Goal: Task Accomplishment & Management: Use online tool/utility

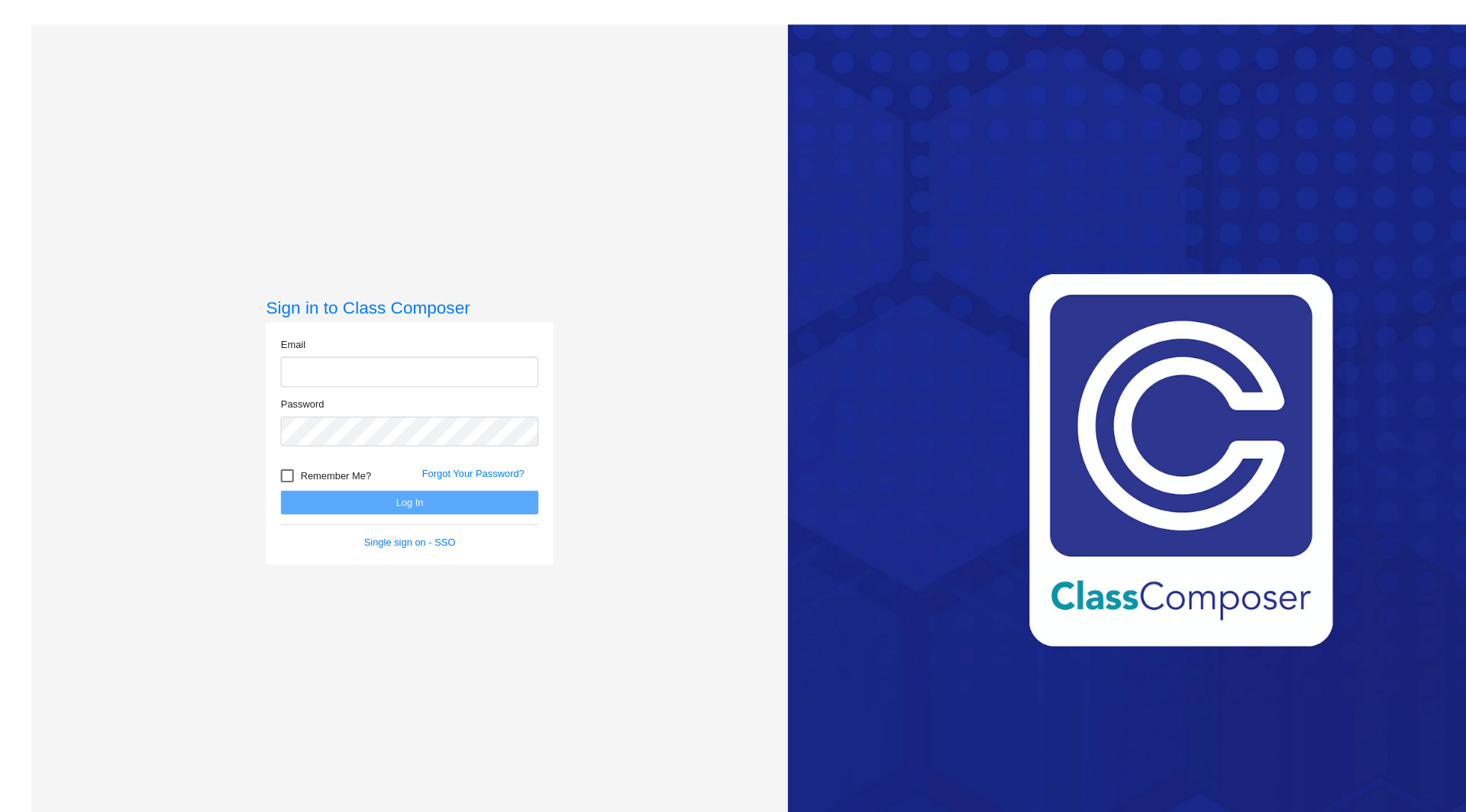
type input "melissa.moxley@leusd.k12.ca.us"
click at [337, 467] on button "Log In" at bounding box center [381, 467] width 240 height 22
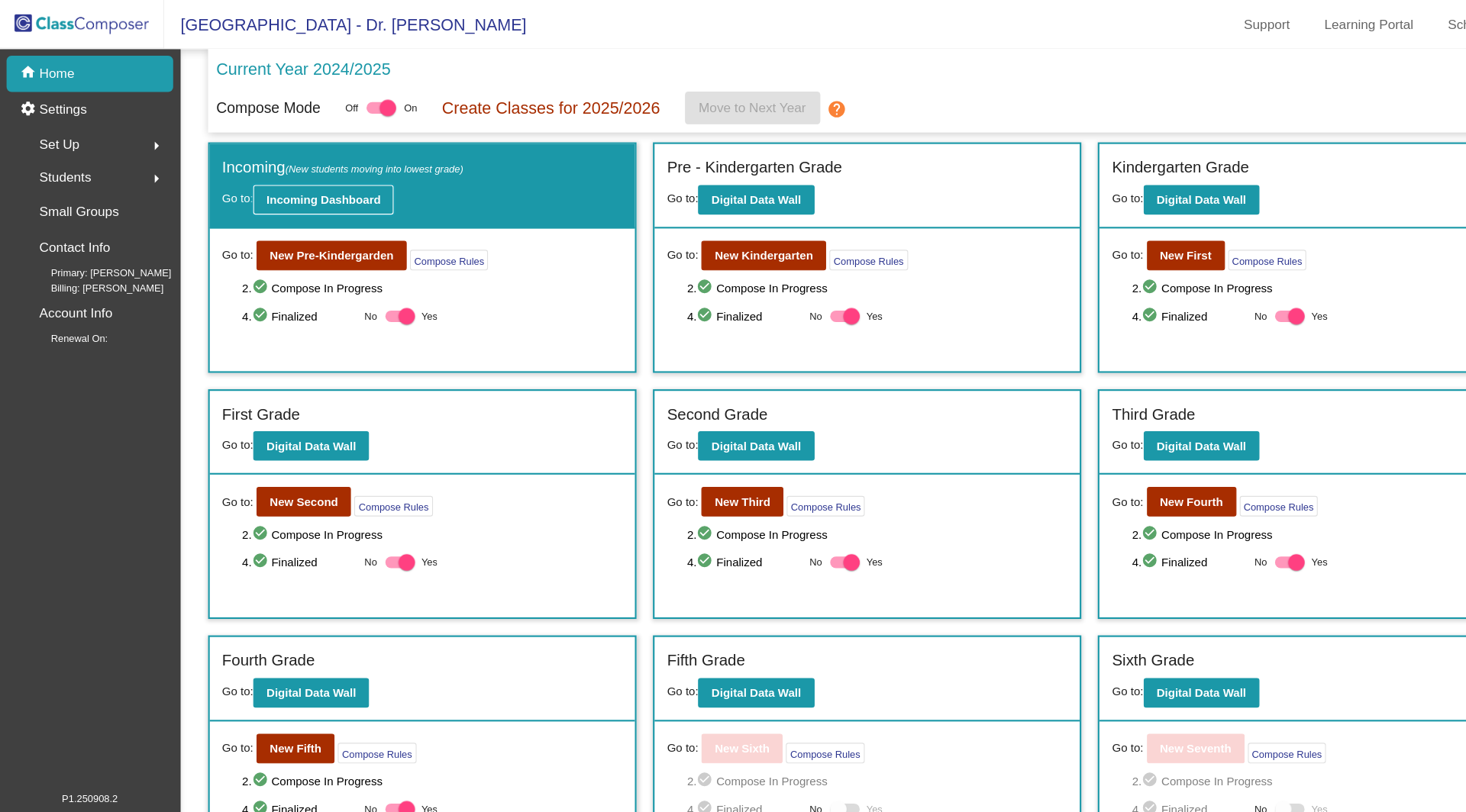
click at [319, 189] on b "Incoming Dashboard" at bounding box center [300, 186] width 106 height 13
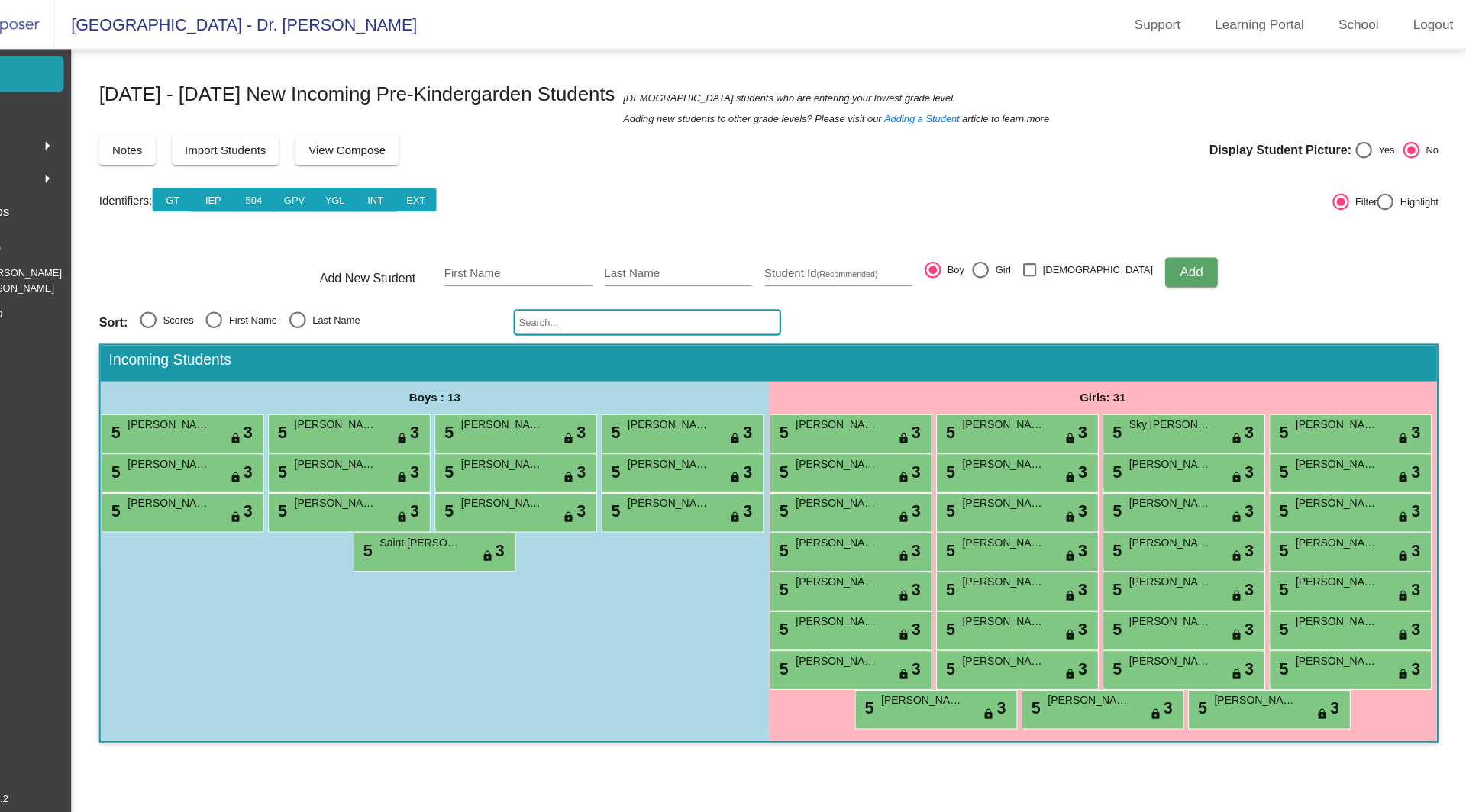
click at [434, 140] on span "View Compose" at bounding box center [424, 140] width 71 height 13
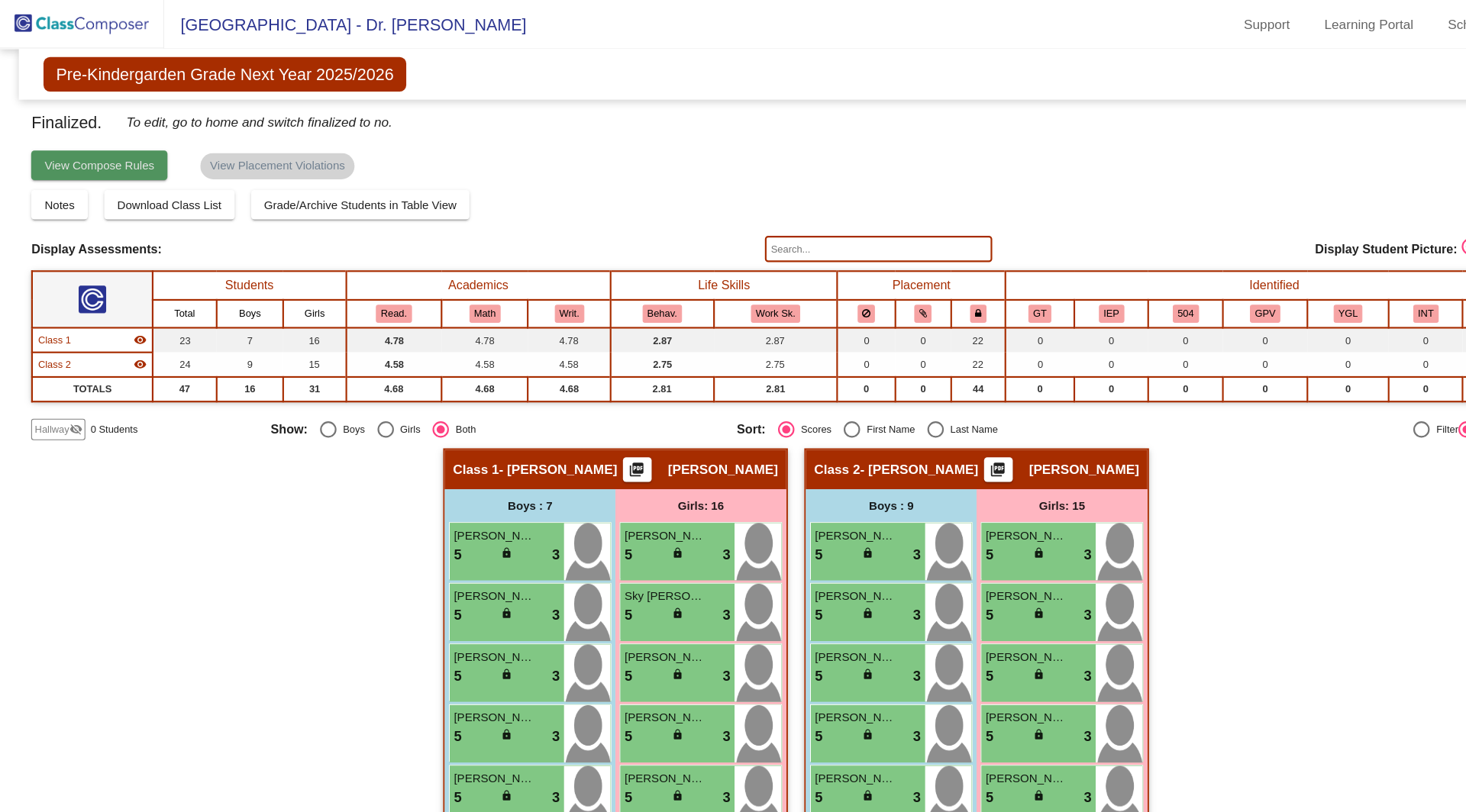
click at [128, 149] on span "View Compose Rules" at bounding box center [92, 155] width 102 height 13
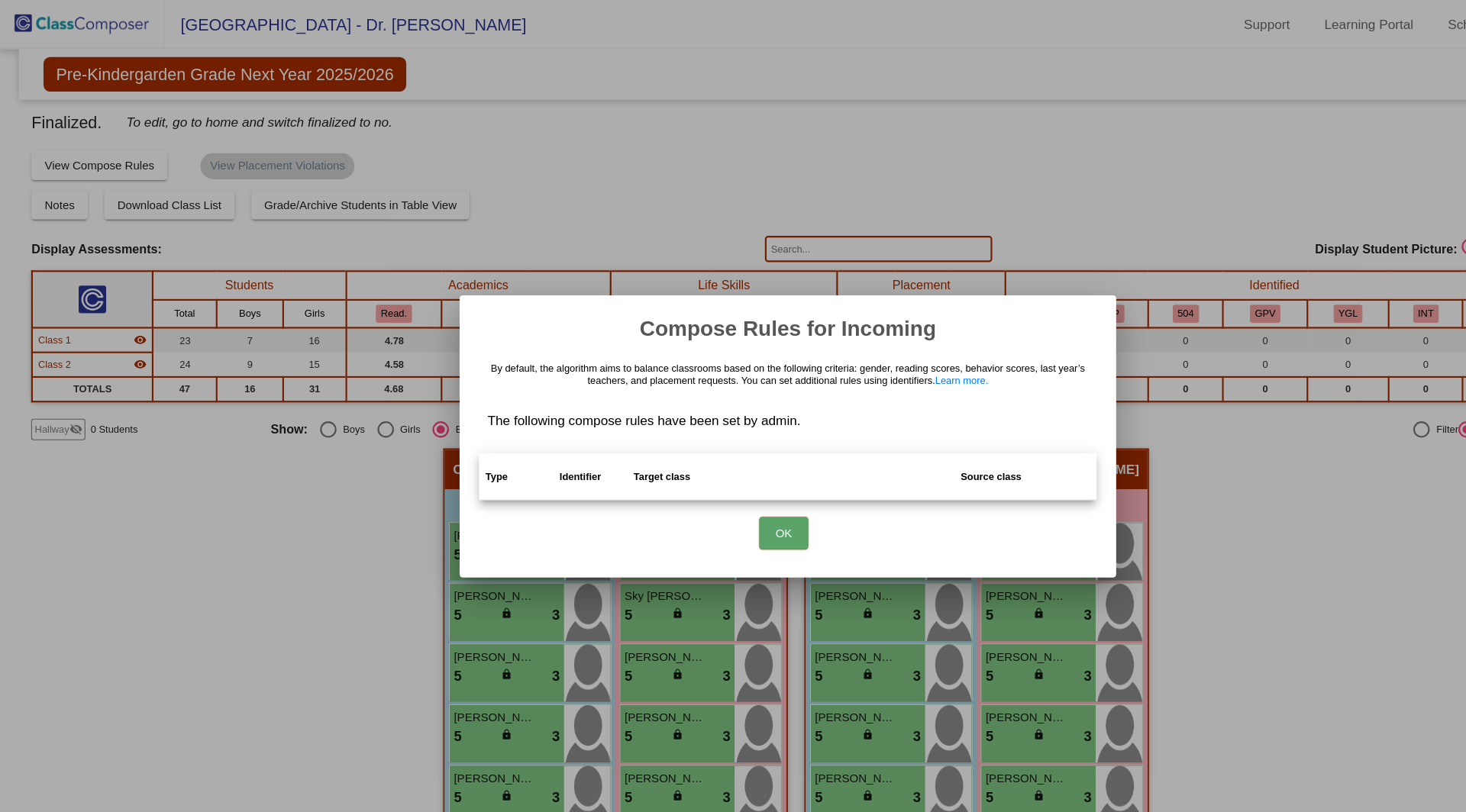
click at [737, 487] on button "OK" at bounding box center [729, 496] width 46 height 31
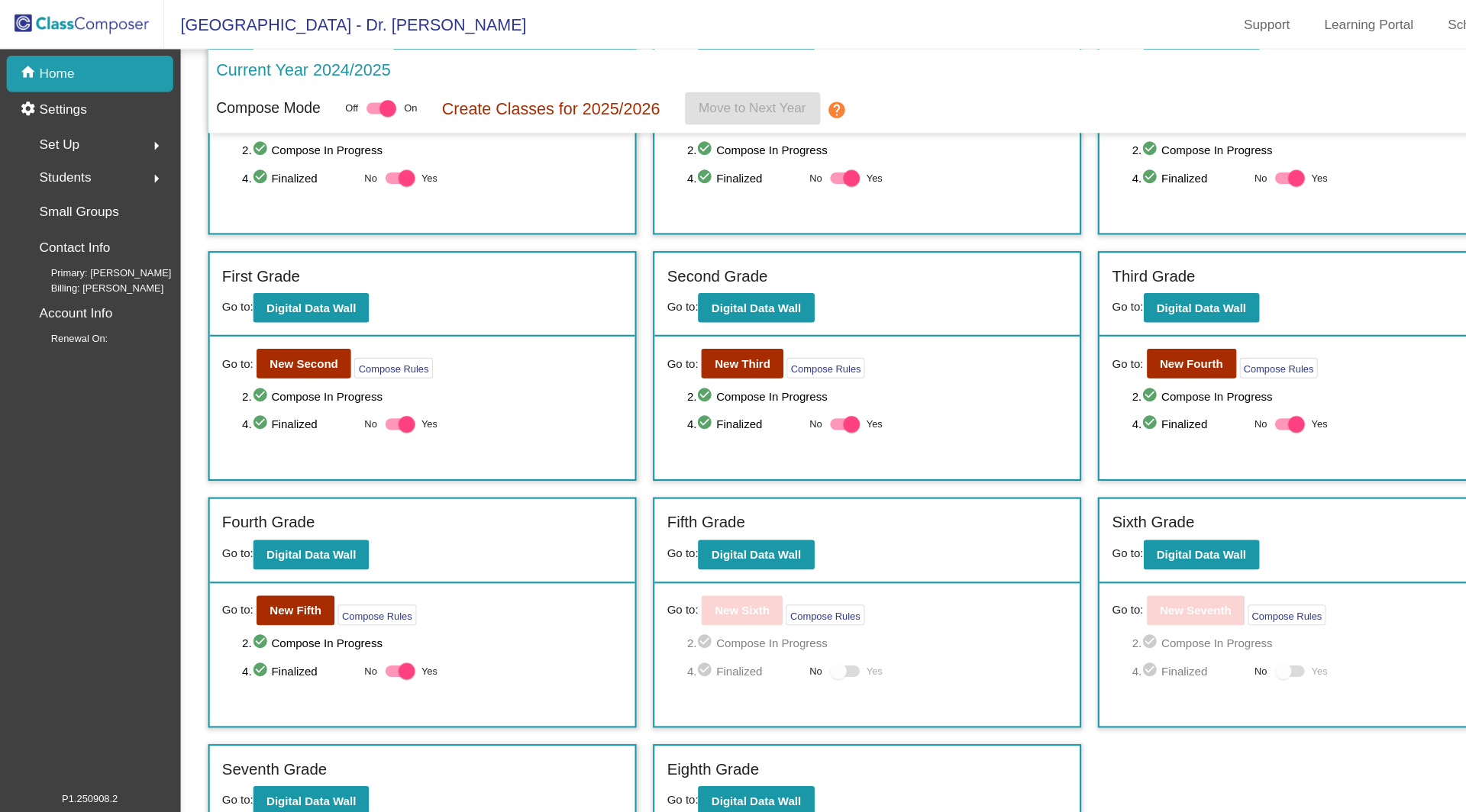
scroll to position [213, 0]
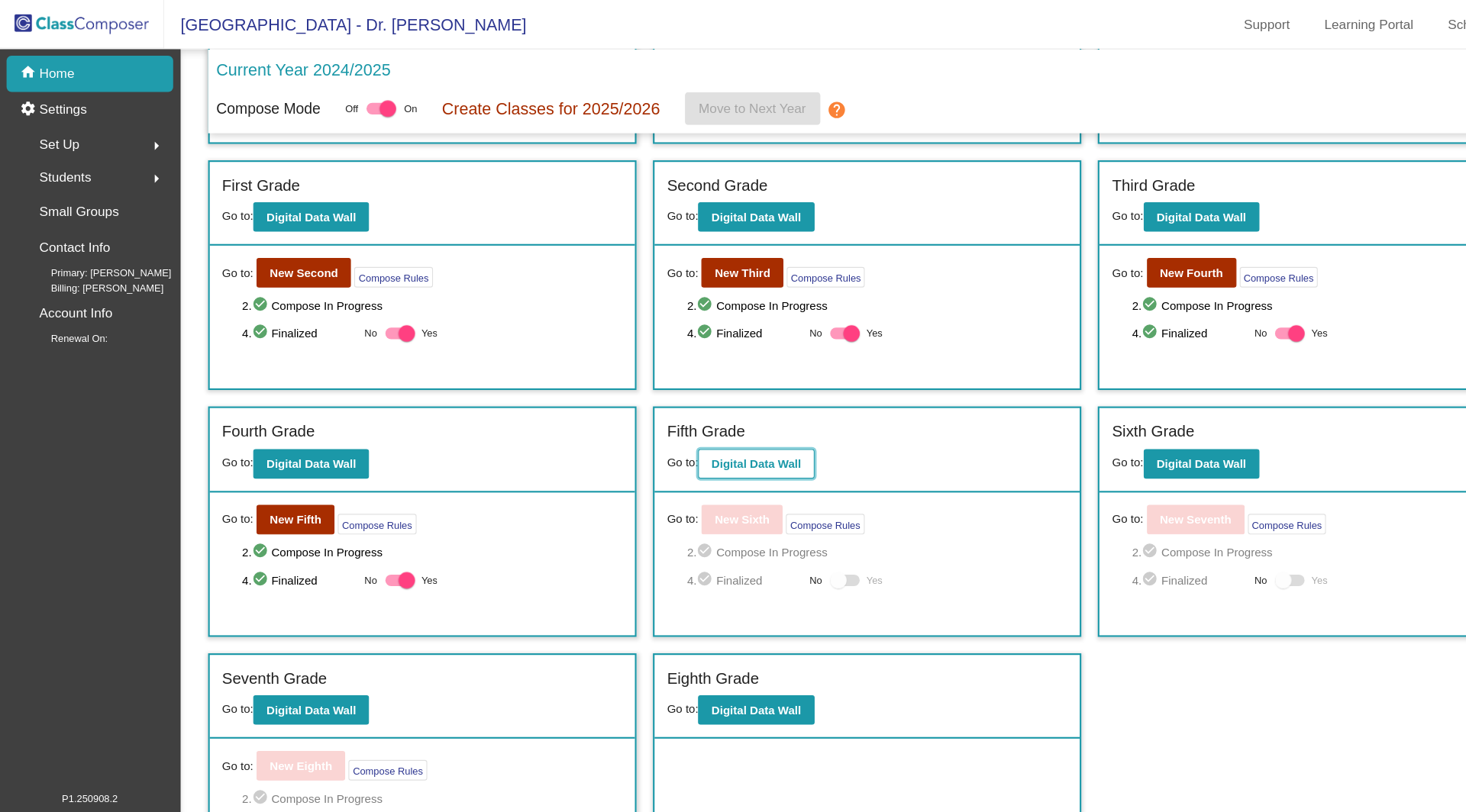
click at [718, 428] on b "Digital Data Wall" at bounding box center [704, 431] width 83 height 13
